Goal: Find specific page/section: Find specific page/section

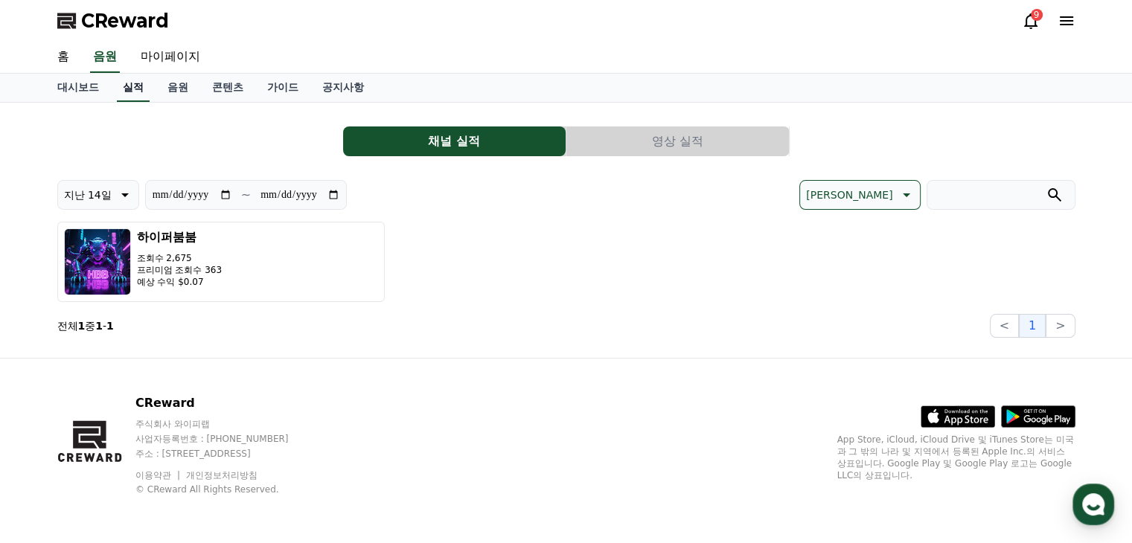
click at [137, 87] on link "실적" at bounding box center [133, 88] width 33 height 28
click at [179, 84] on link "음원" at bounding box center [178, 88] width 45 height 28
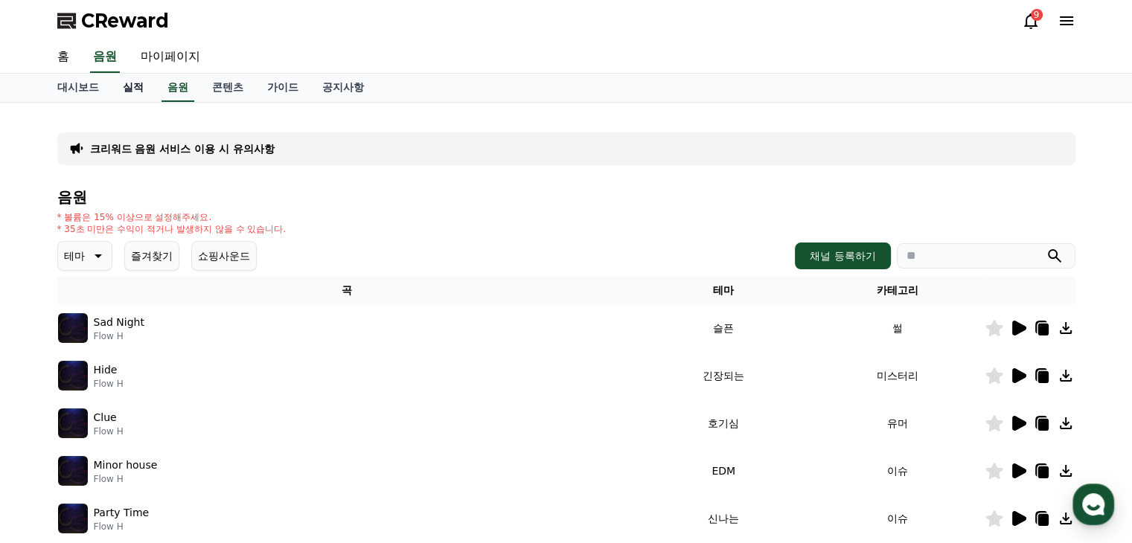
click at [145, 92] on link "실적" at bounding box center [133, 88] width 45 height 28
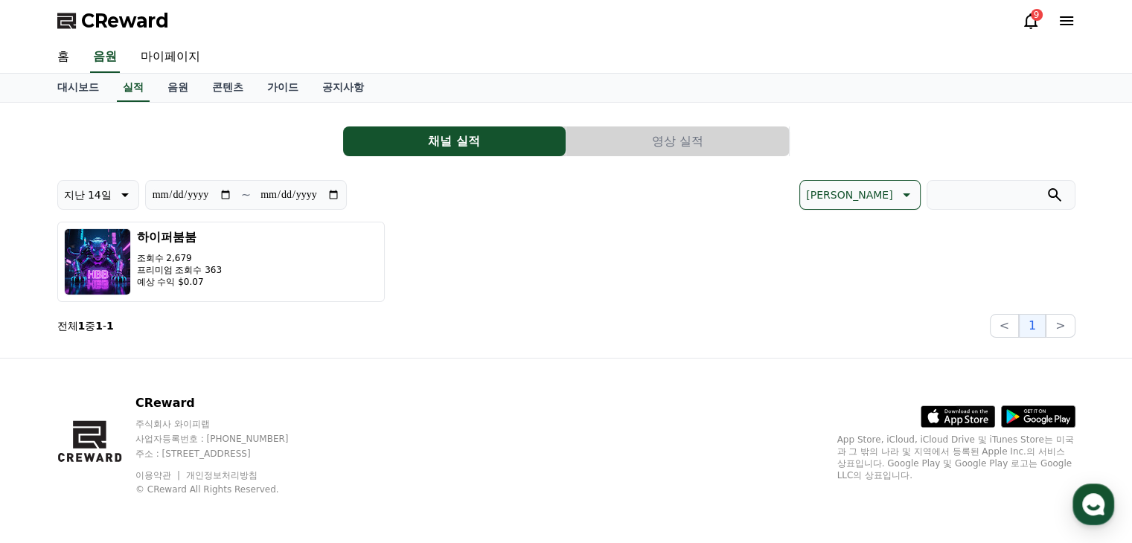
click at [655, 150] on button "영상 실적" at bounding box center [677, 141] width 222 height 30
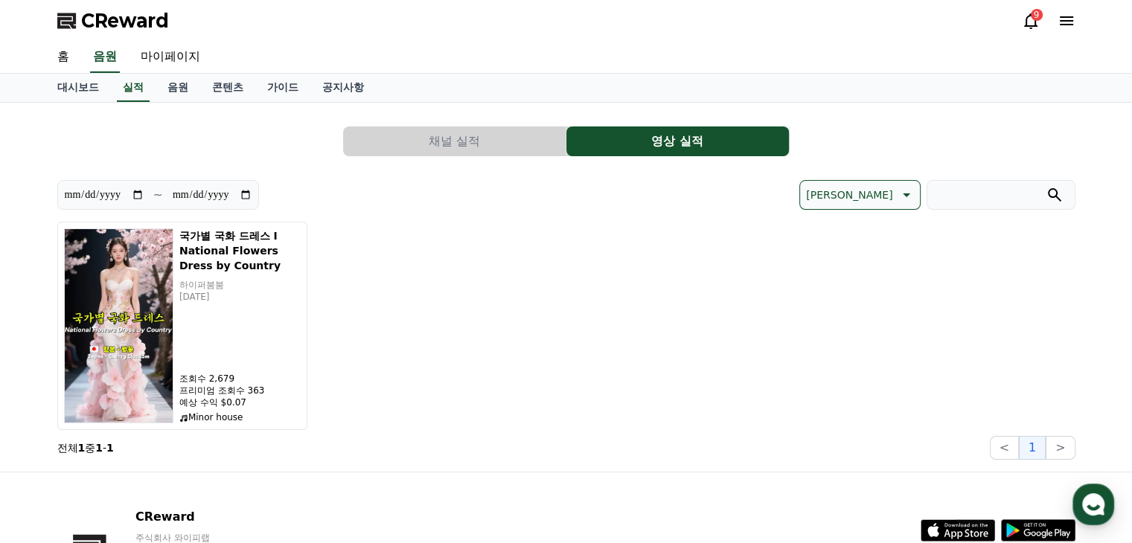
click at [486, 141] on button "채널 실적" at bounding box center [454, 141] width 222 height 30
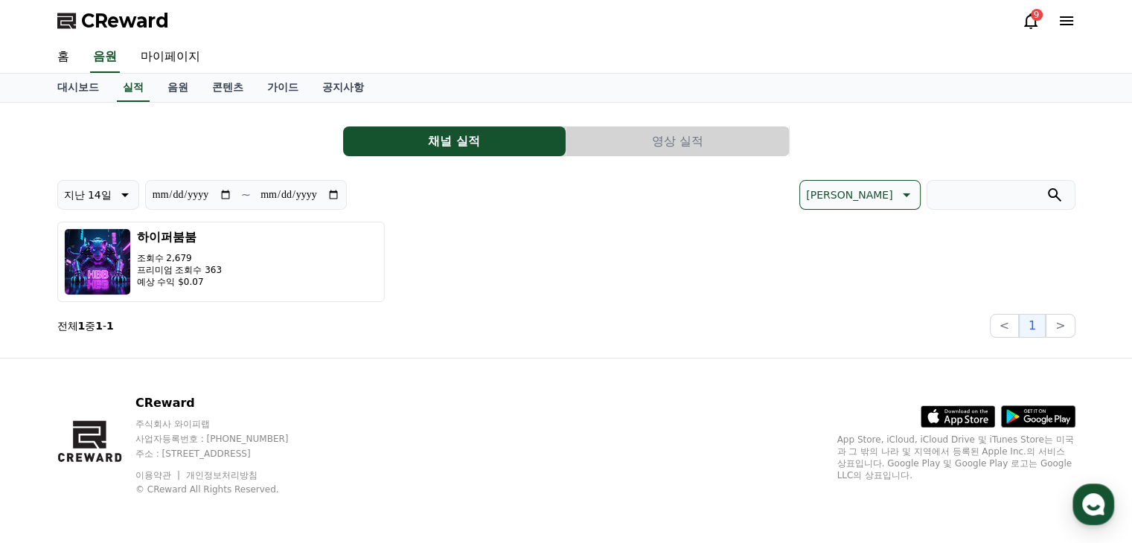
click at [645, 131] on button "영상 실적" at bounding box center [677, 141] width 222 height 30
click at [647, 144] on button "영상 실적" at bounding box center [677, 141] width 222 height 30
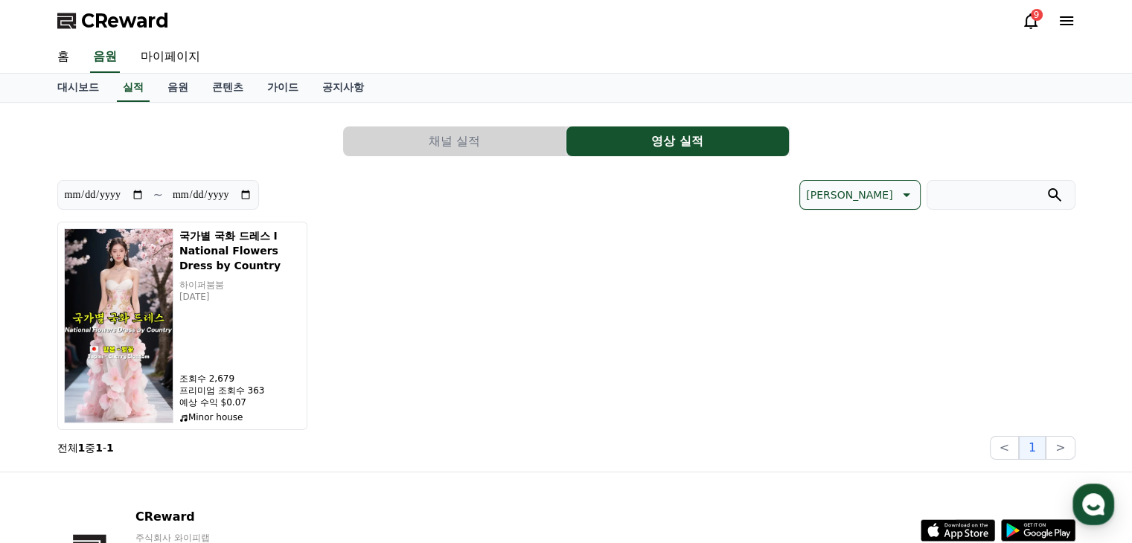
click at [451, 144] on button "채널 실적" at bounding box center [454, 141] width 222 height 30
